Goal: Transaction & Acquisition: Purchase product/service

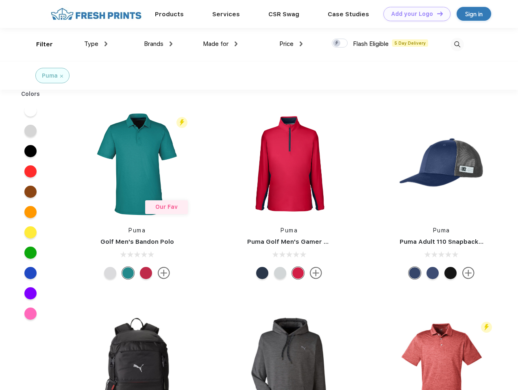
click at [414, 14] on link "Add your Logo Design Tool" at bounding box center [416, 14] width 67 height 14
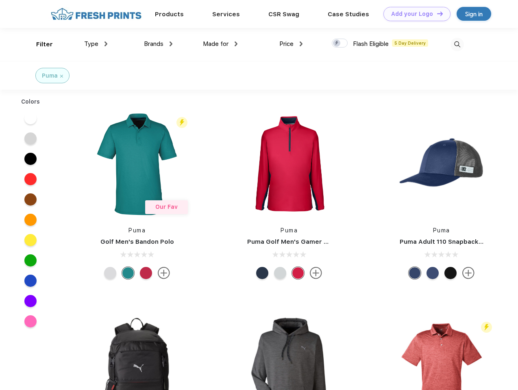
click at [0, 0] on div "Design Tool" at bounding box center [0, 0] width 0 height 0
click at [436, 13] on link "Add your Logo Design Tool" at bounding box center [416, 14] width 67 height 14
click at [39, 44] on div "Filter" at bounding box center [44, 44] width 17 height 9
click at [96, 44] on span "Type" at bounding box center [91, 43] width 14 height 7
click at [158, 44] on span "Brands" at bounding box center [154, 43] width 20 height 7
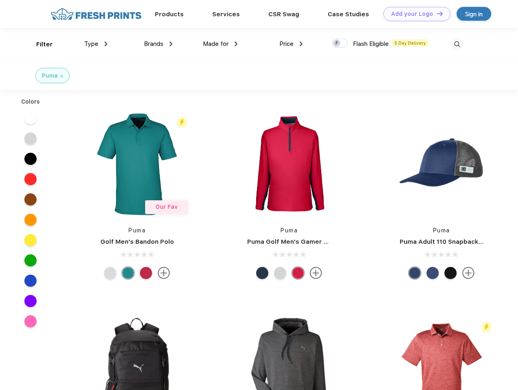
click at [220, 44] on span "Made for" at bounding box center [216, 43] width 26 height 7
click at [291, 44] on span "Price" at bounding box center [286, 43] width 14 height 7
click at [340, 43] on div at bounding box center [340, 43] width 16 height 9
click at [337, 43] on input "checkbox" at bounding box center [334, 40] width 5 height 5
click at [457, 44] on img at bounding box center [456, 44] width 13 height 13
